Goal: Answer question/provide support

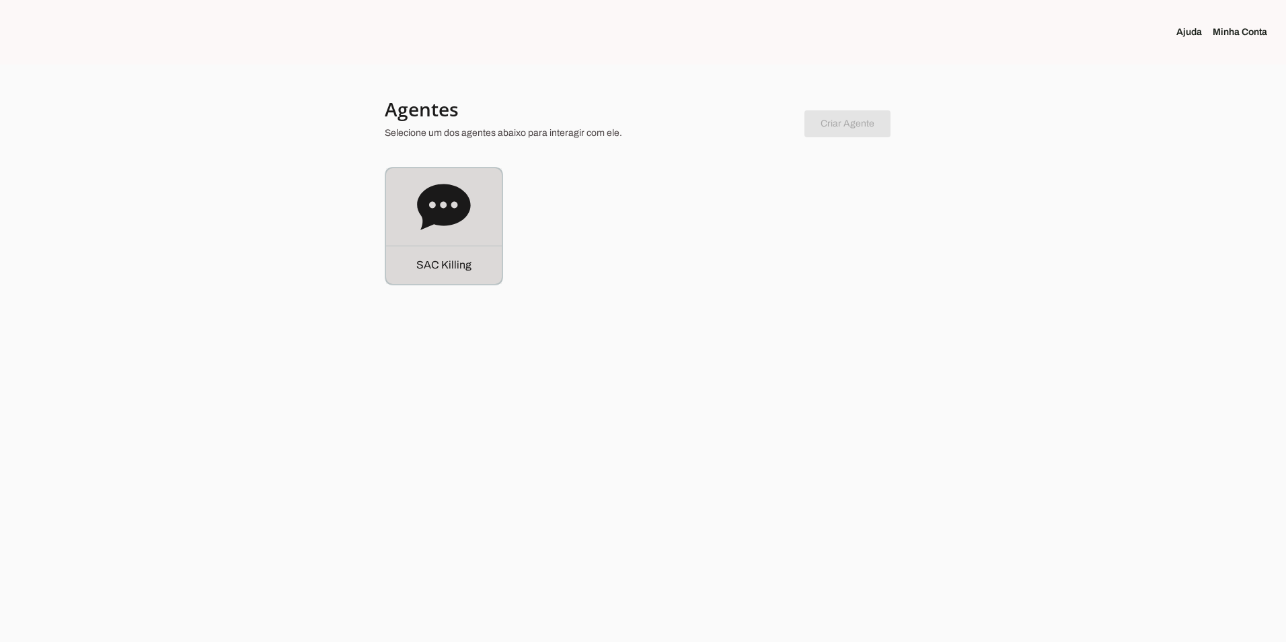
click at [453, 212] on icon at bounding box center [443, 207] width 53 height 46
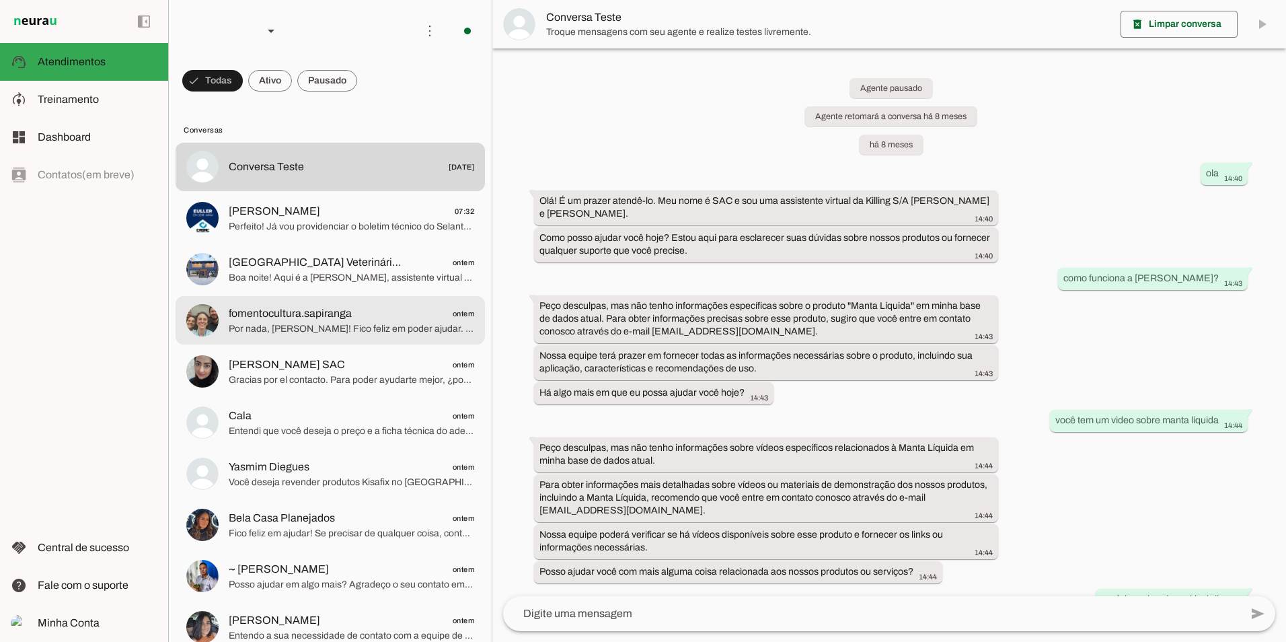
scroll to position [11732, 0]
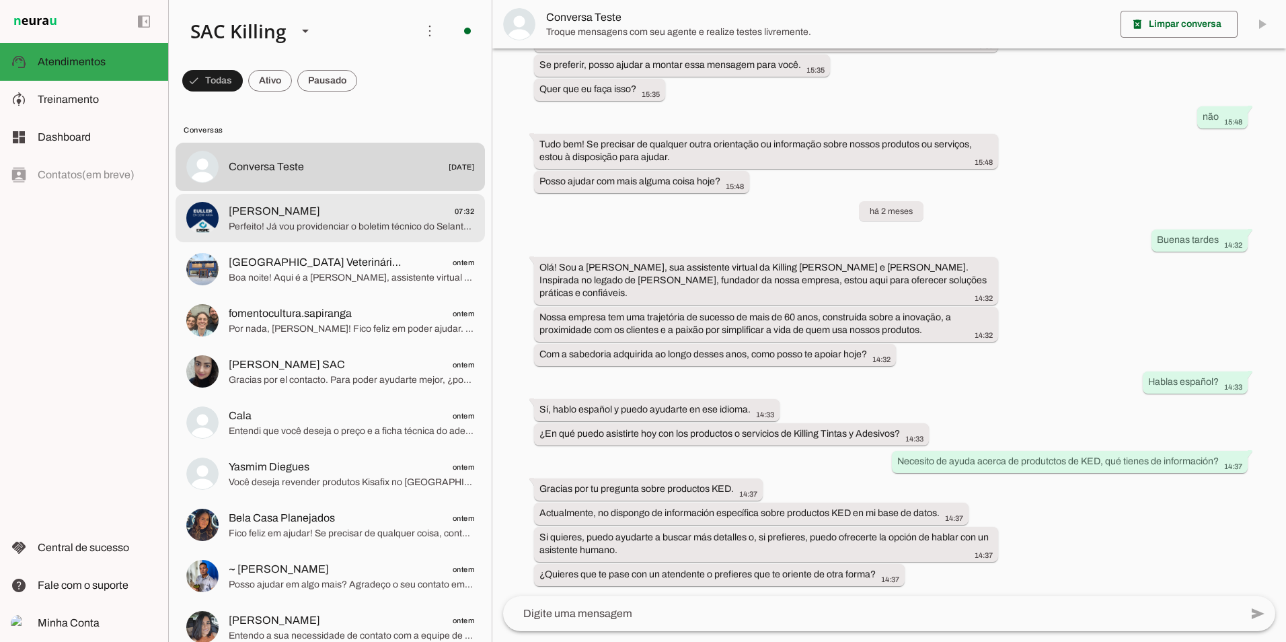
click at [338, 223] on span "Perfeito! Já vou providenciar o boletim técnico do Selante Acrílico Base Água K…" at bounding box center [351, 226] width 245 height 13
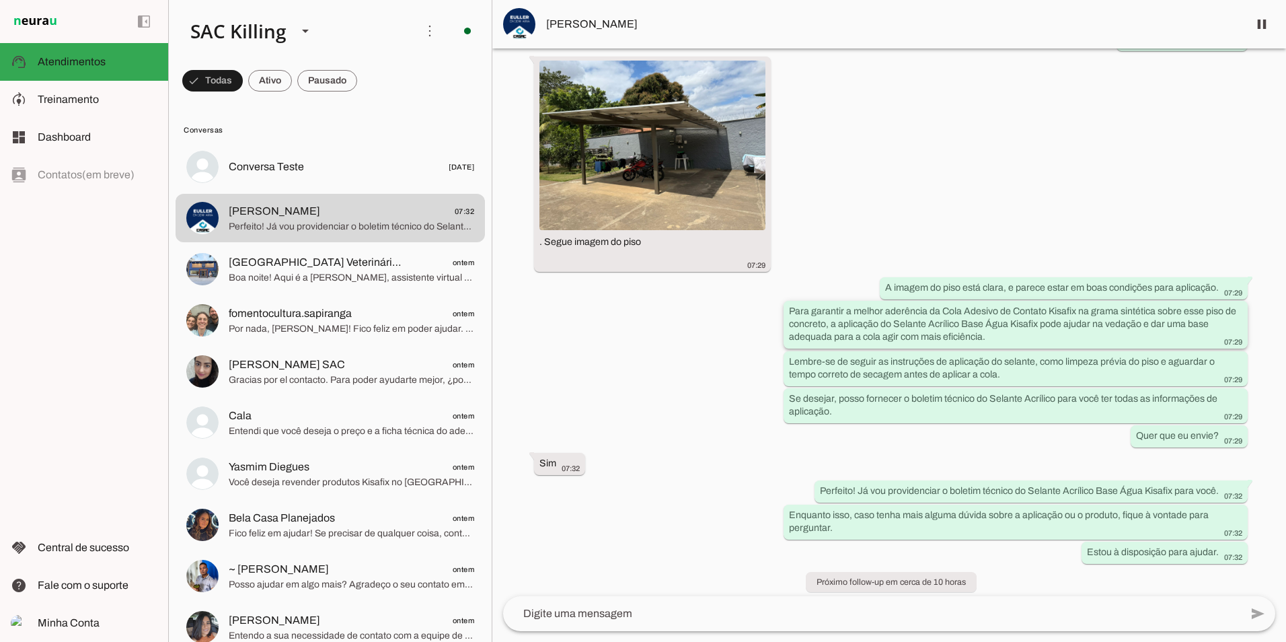
scroll to position [948, 0]
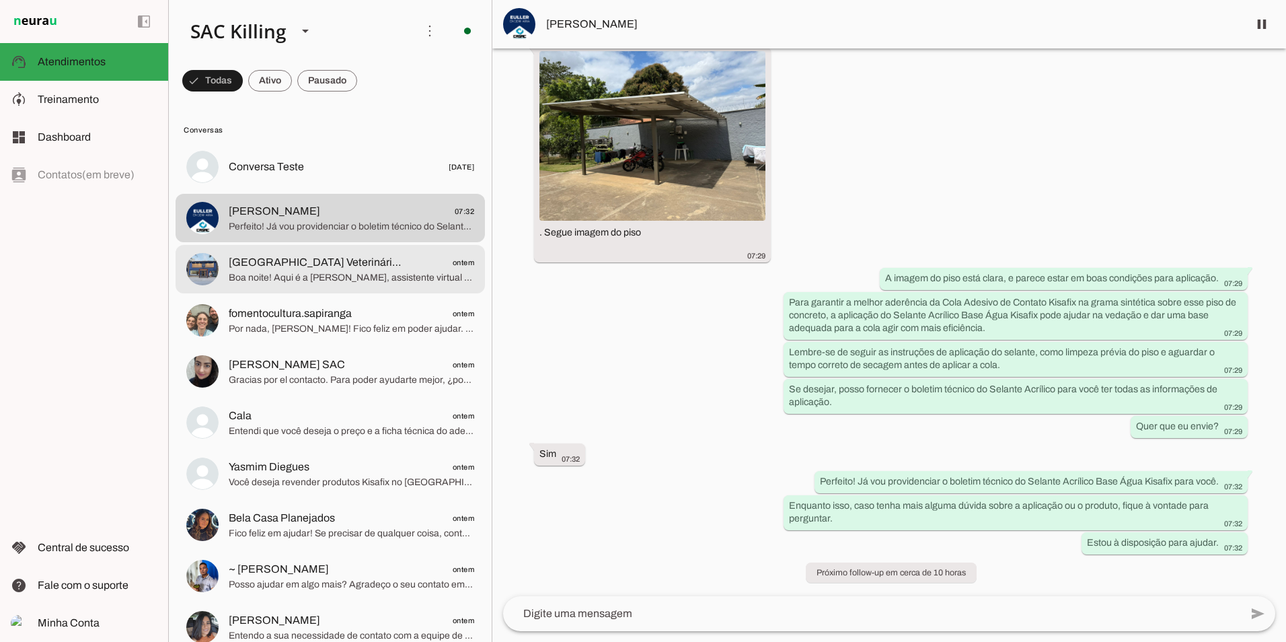
click at [310, 262] on span "[GEOGRAPHIC_DATA] Veterinário e PetShop" at bounding box center [317, 262] width 177 height 16
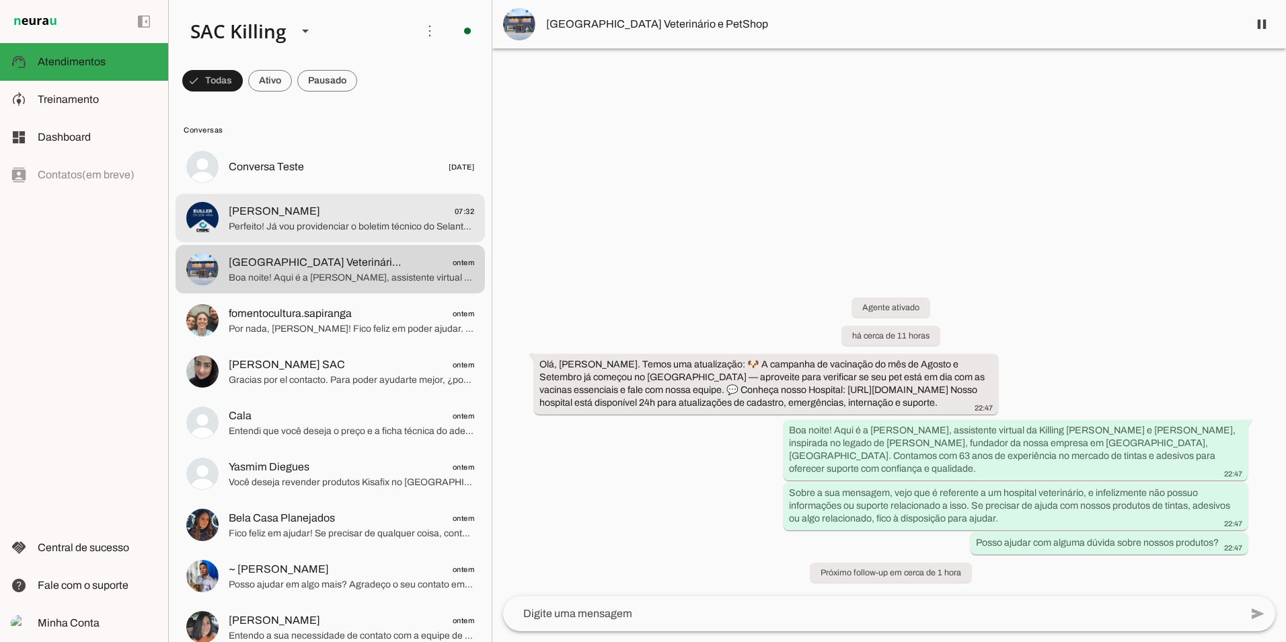
click at [325, 223] on span "Perfeito! Já vou providenciar o boletim técnico do Selante Acrílico Base Água K…" at bounding box center [351, 226] width 245 height 13
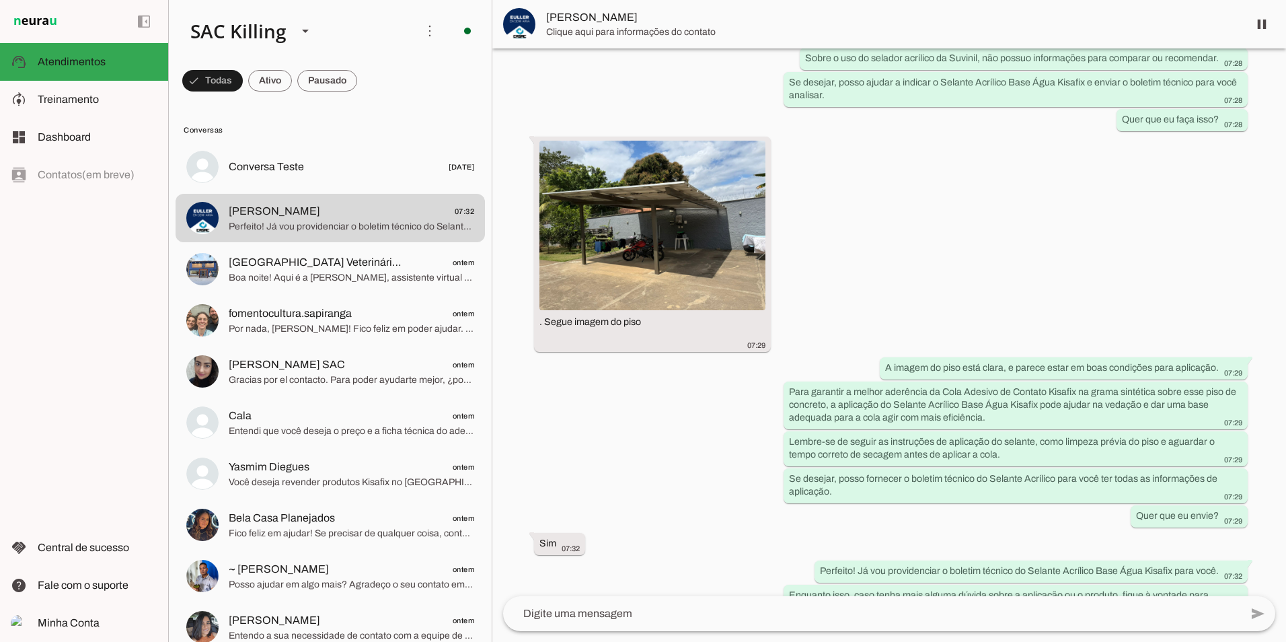
scroll to position [948, 0]
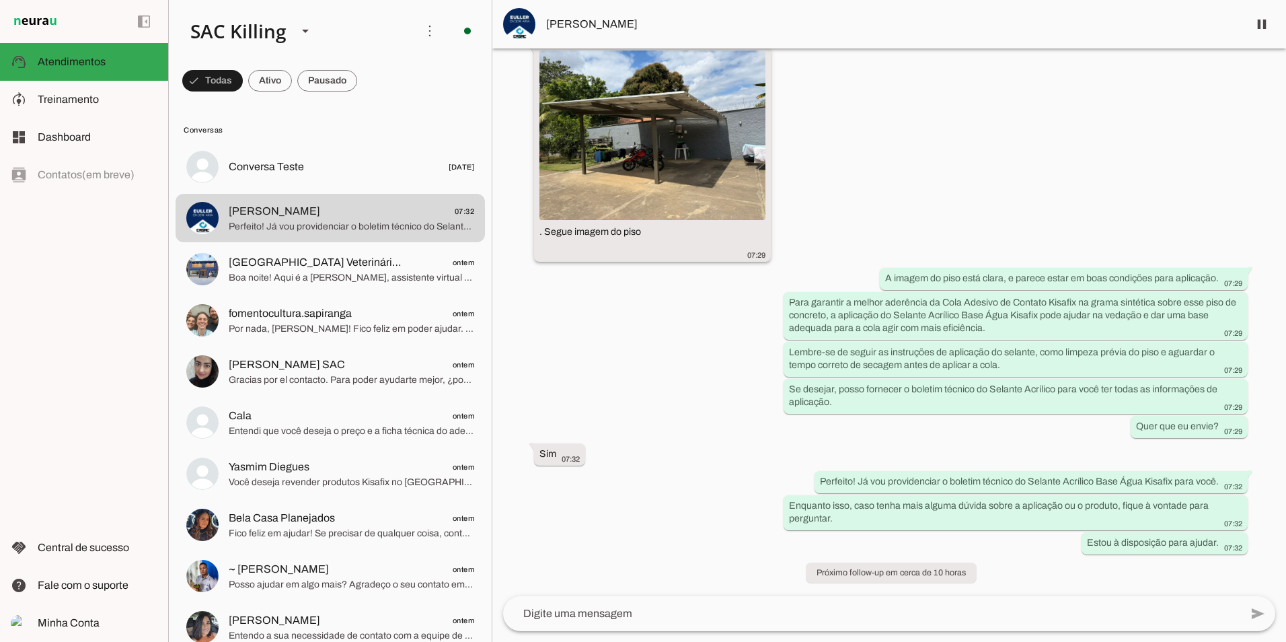
click at [664, 172] on img at bounding box center [652, 134] width 226 height 169
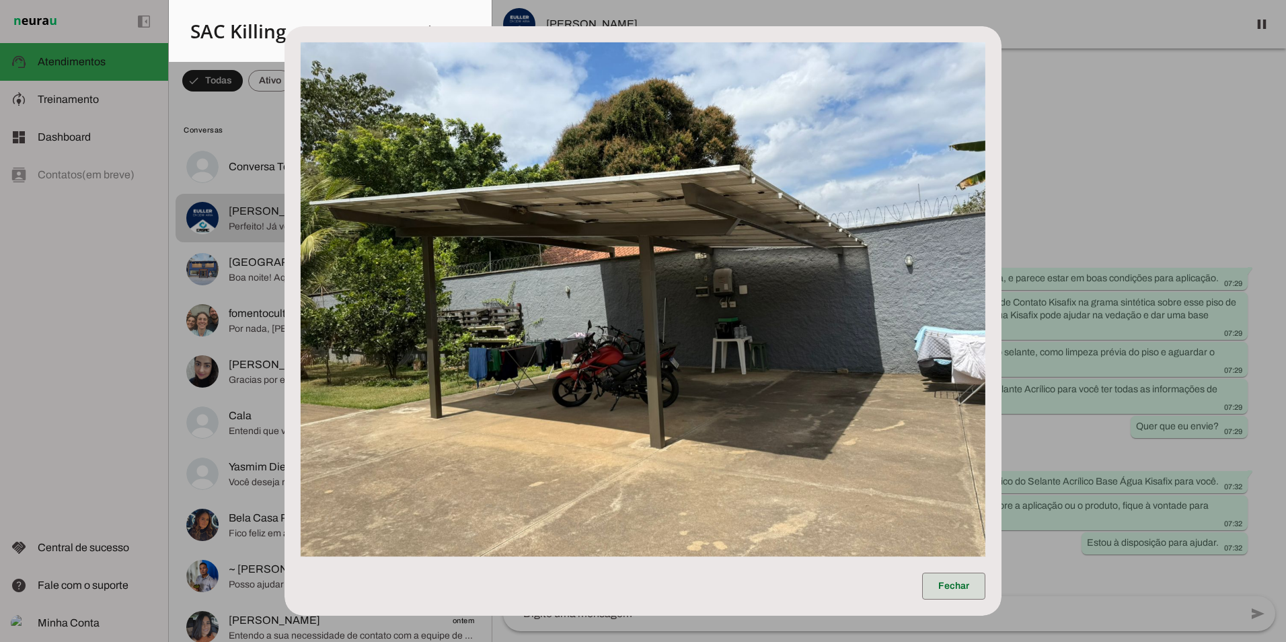
click at [955, 586] on span at bounding box center [953, 586] width 63 height 32
